Goal: Information Seeking & Learning: Learn about a topic

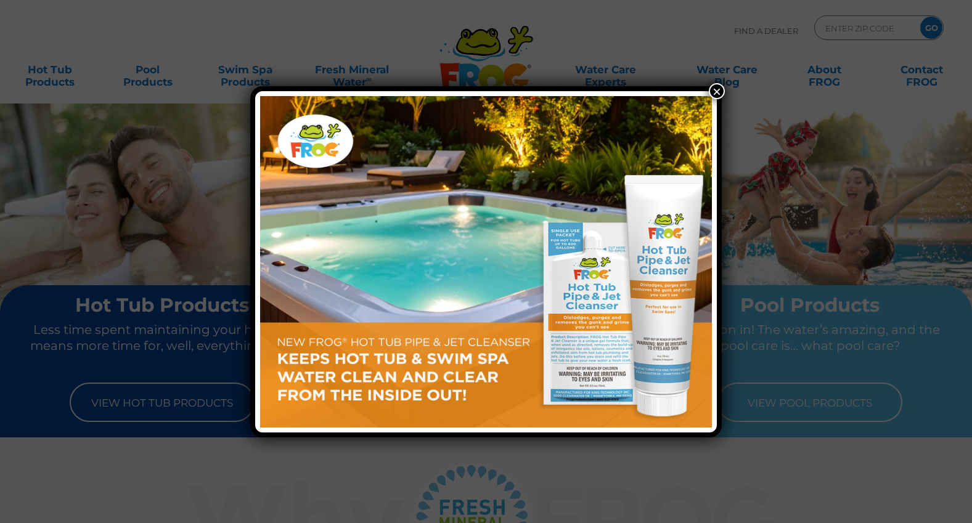
click at [716, 89] on button "×" at bounding box center [717, 91] width 16 height 16
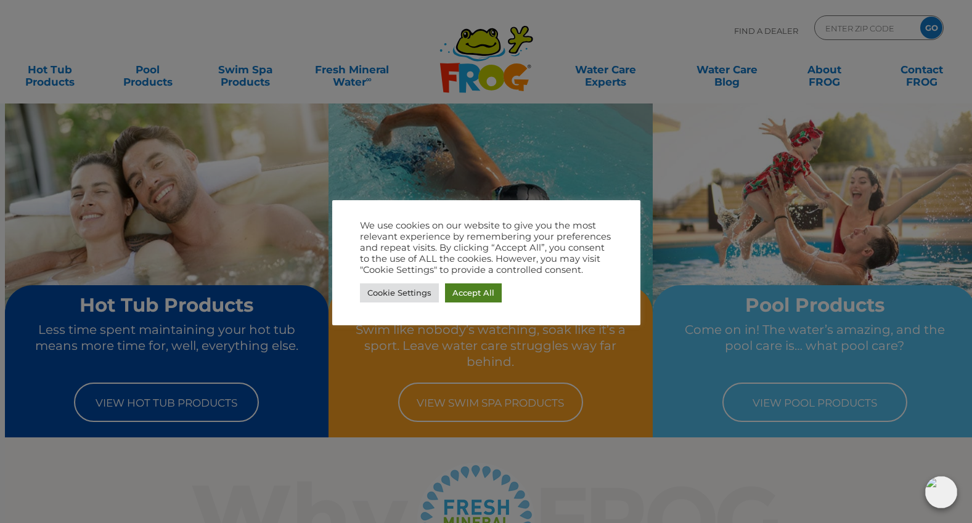
click at [471, 296] on link "Accept All" at bounding box center [473, 293] width 57 height 19
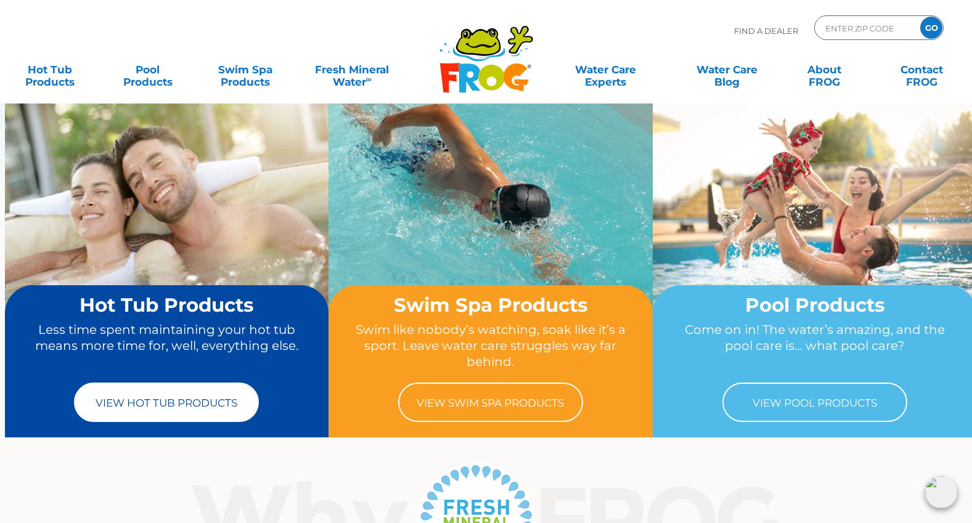
click at [153, 404] on link "View Hot Tub Products" at bounding box center [166, 402] width 185 height 39
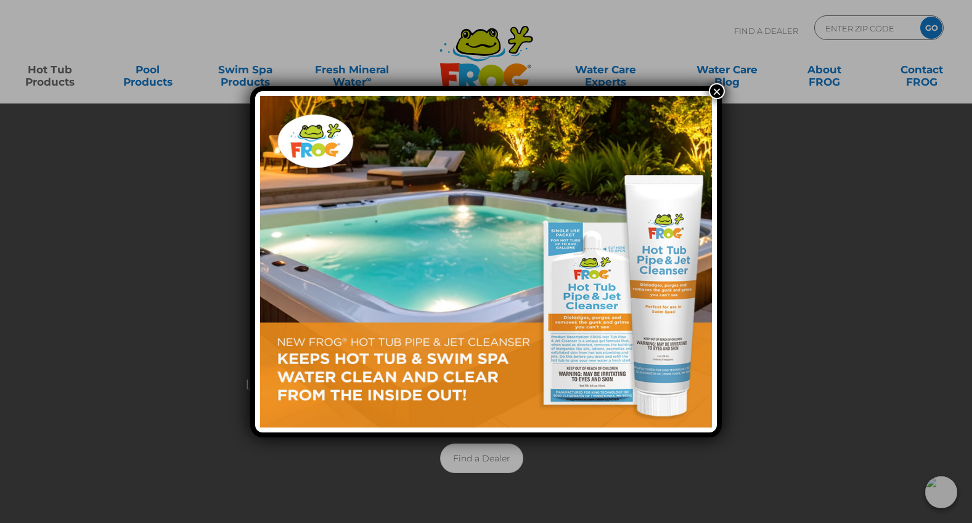
click at [637, 271] on img at bounding box center [486, 262] width 452 height 332
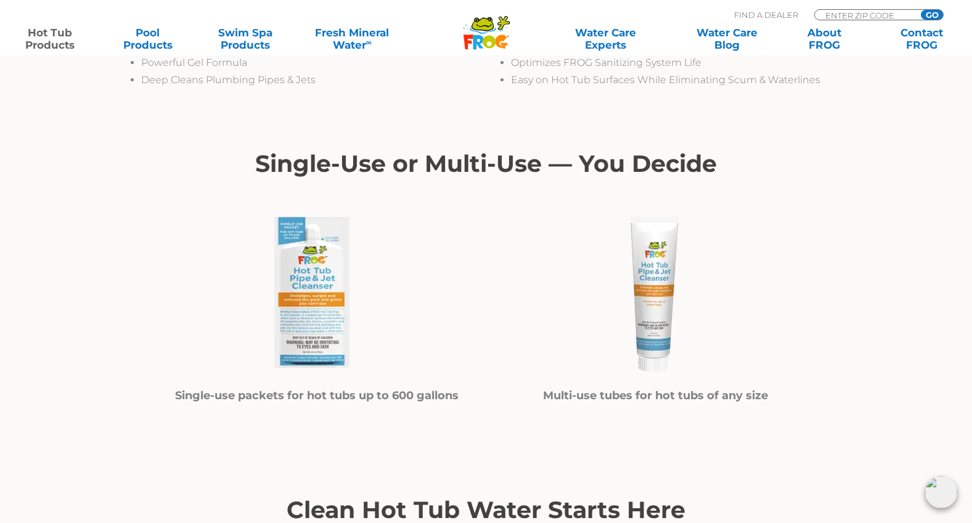
scroll to position [582, 0]
click at [308, 298] on img at bounding box center [316, 294] width 185 height 185
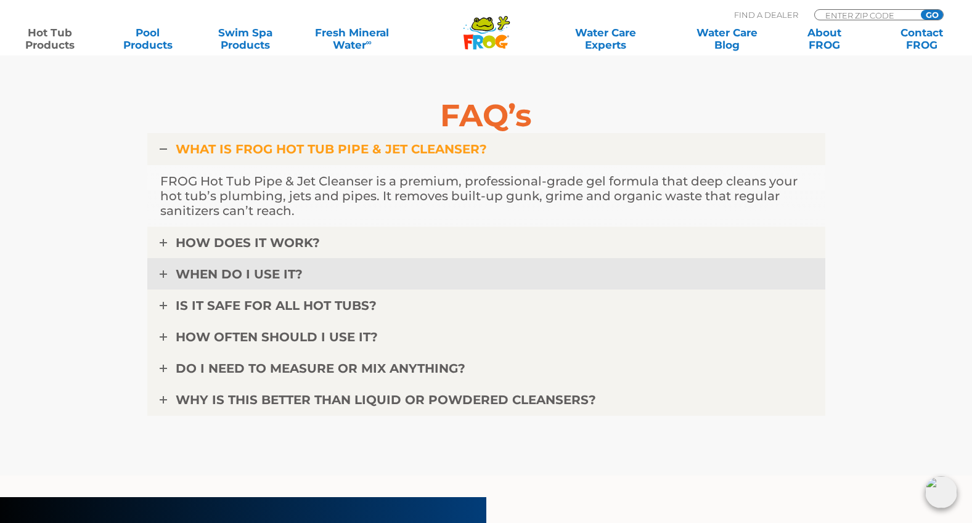
scroll to position [3785, 0]
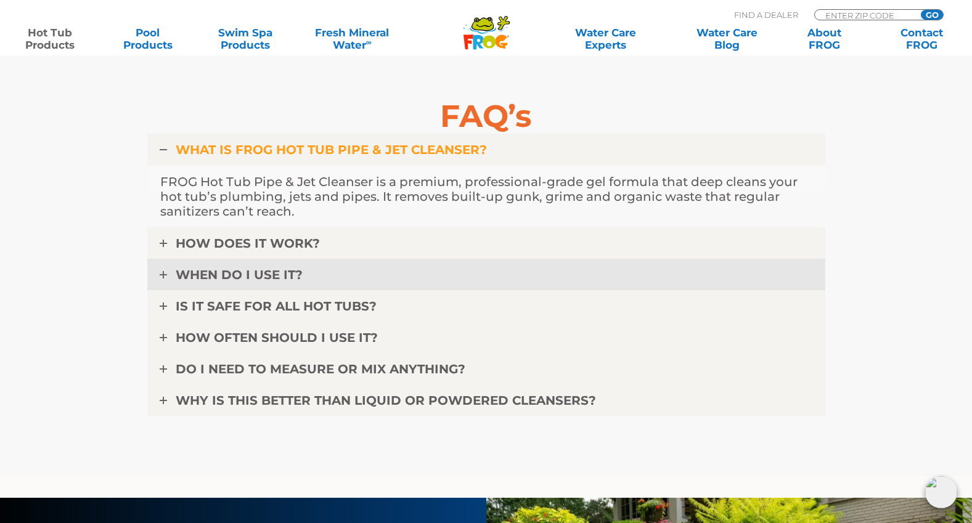
click at [163, 277] on icon at bounding box center [163, 274] width 7 height 7
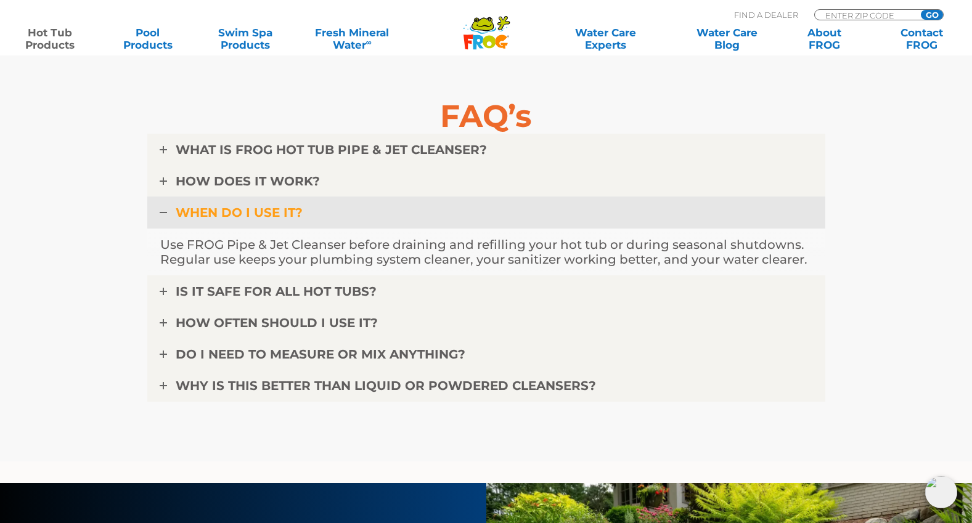
click at [160, 211] on icon at bounding box center [163, 212] width 7 height 7
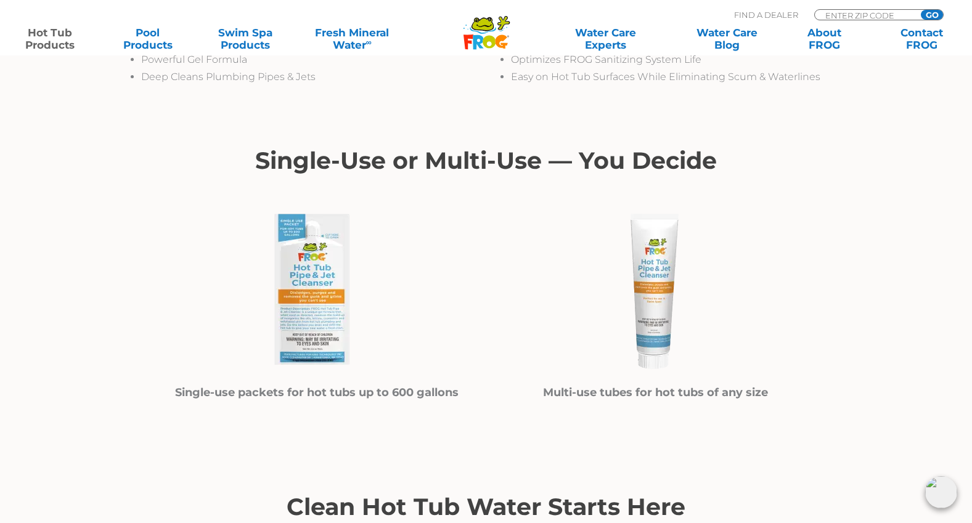
scroll to position [586, 0]
click at [346, 394] on strong "Single-use packets for hot tubs up to 600 gallons" at bounding box center [317, 392] width 284 height 14
click at [317, 387] on strong "Single-use packets for hot tubs up to 600 gallons" at bounding box center [317, 392] width 284 height 14
click at [331, 304] on img at bounding box center [316, 290] width 185 height 185
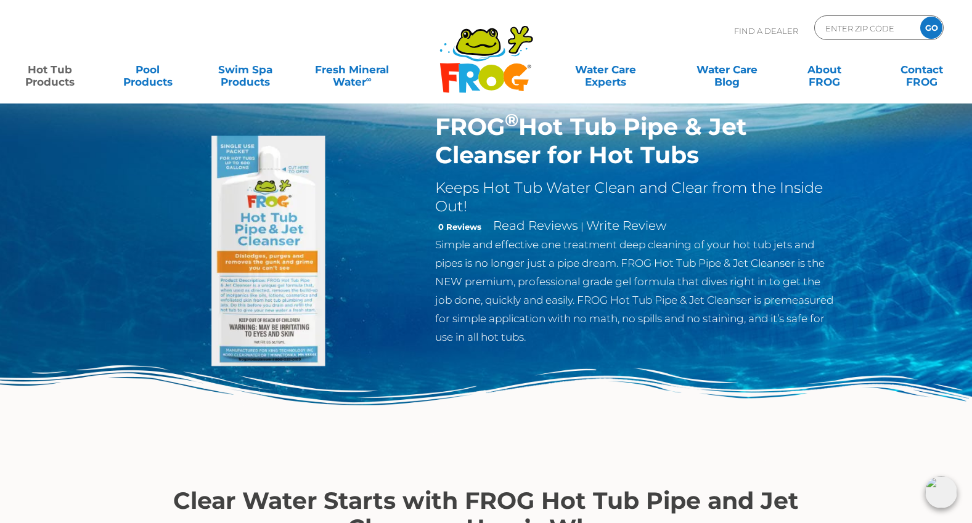
scroll to position [0, 0]
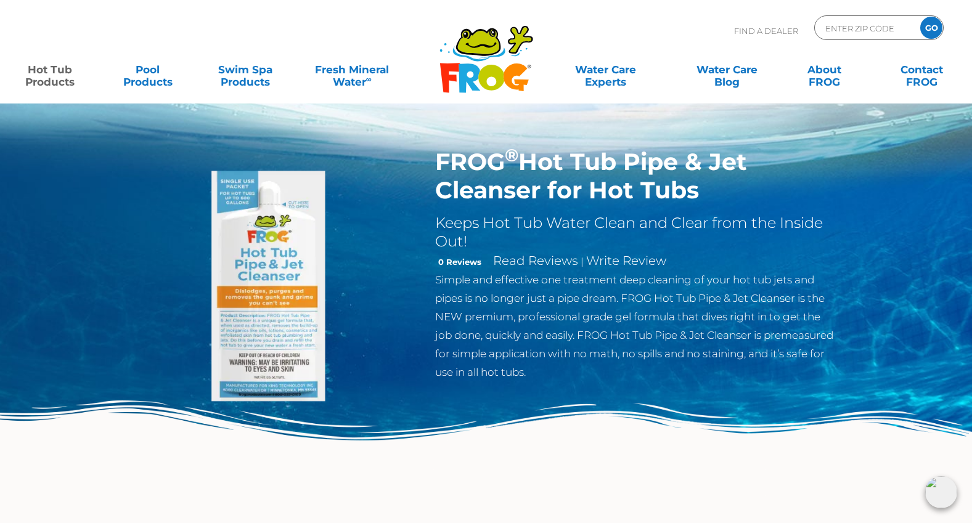
click at [277, 271] on img at bounding box center [276, 289] width 282 height 282
click at [271, 272] on img at bounding box center [276, 289] width 282 height 282
drag, startPoint x: 679, startPoint y: 183, endPoint x: 694, endPoint y: 185, distance: 14.9
click at [680, 183] on h1 "FROG ® Hot Tub Pipe & Jet Cleanser for Hot Tubs" at bounding box center [636, 176] width 402 height 57
drag, startPoint x: 699, startPoint y: 189, endPoint x: 651, endPoint y: 188, distance: 47.5
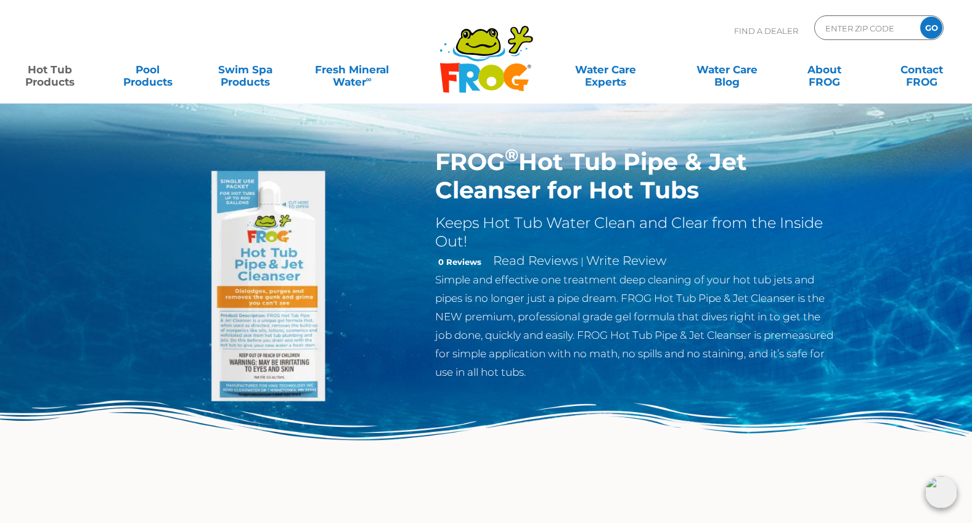
click at [622, 189] on h1 "FROG ® Hot Tub Pipe & Jet Cleanser for Hot Tubs" at bounding box center [636, 176] width 402 height 57
click at [685, 184] on h1 "FROG ® Hot Tub Pipe & Jet Cleanser for Hot Tubs" at bounding box center [636, 176] width 402 height 57
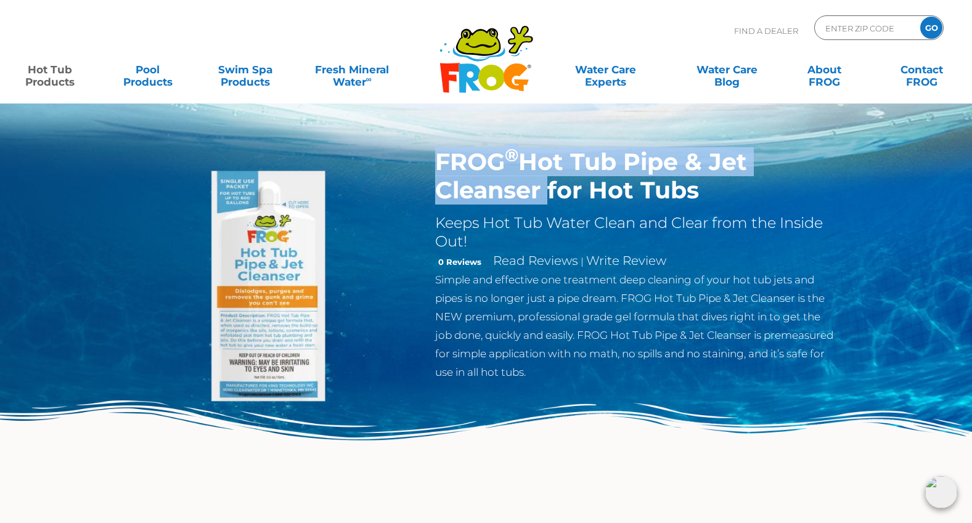
drag, startPoint x: 541, startPoint y: 192, endPoint x: 434, endPoint y: 163, distance: 110.3
click at [433, 164] on div "FROG ® Hot Tub Pipe & Jet Cleanser for Hot Tubs Keeps Hot Tub Water Clean and C…" at bounding box center [636, 268] width 421 height 240
copy h1 "FROG ® Hot Tub Pipe & Jet Cleanser"
